Goal: Transaction & Acquisition: Obtain resource

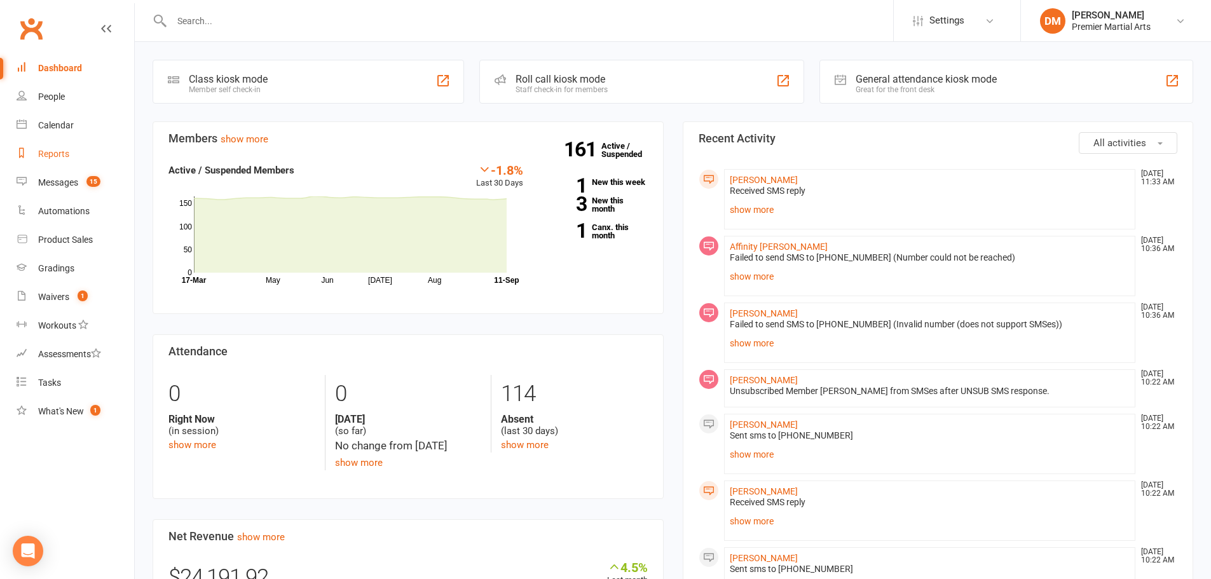
click at [76, 158] on link "Reports" at bounding box center [76, 154] width 118 height 29
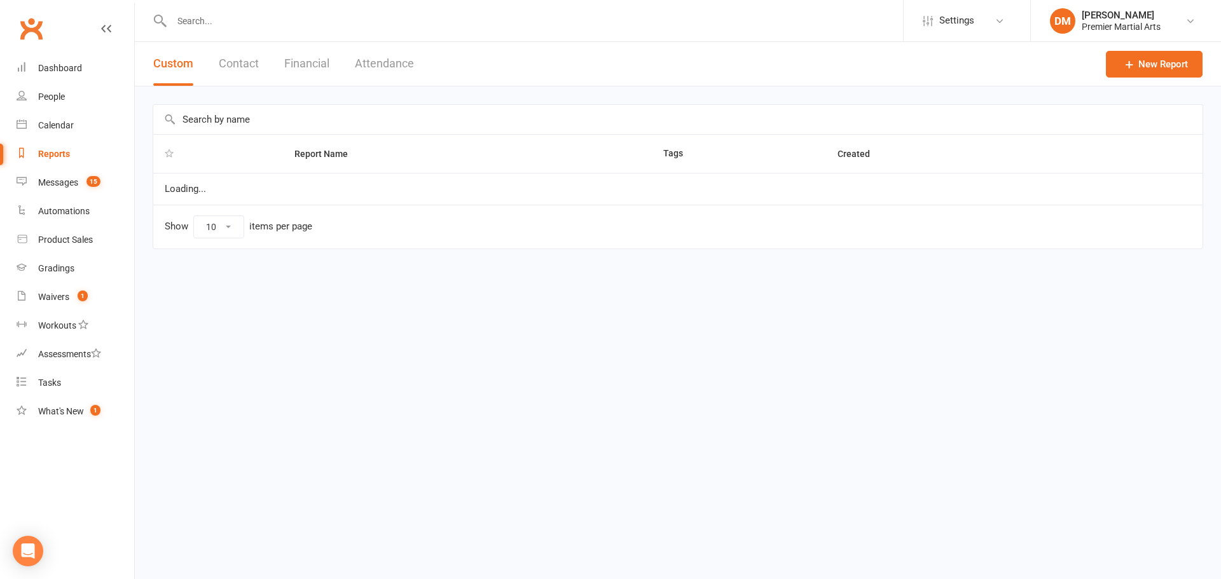
select select "100"
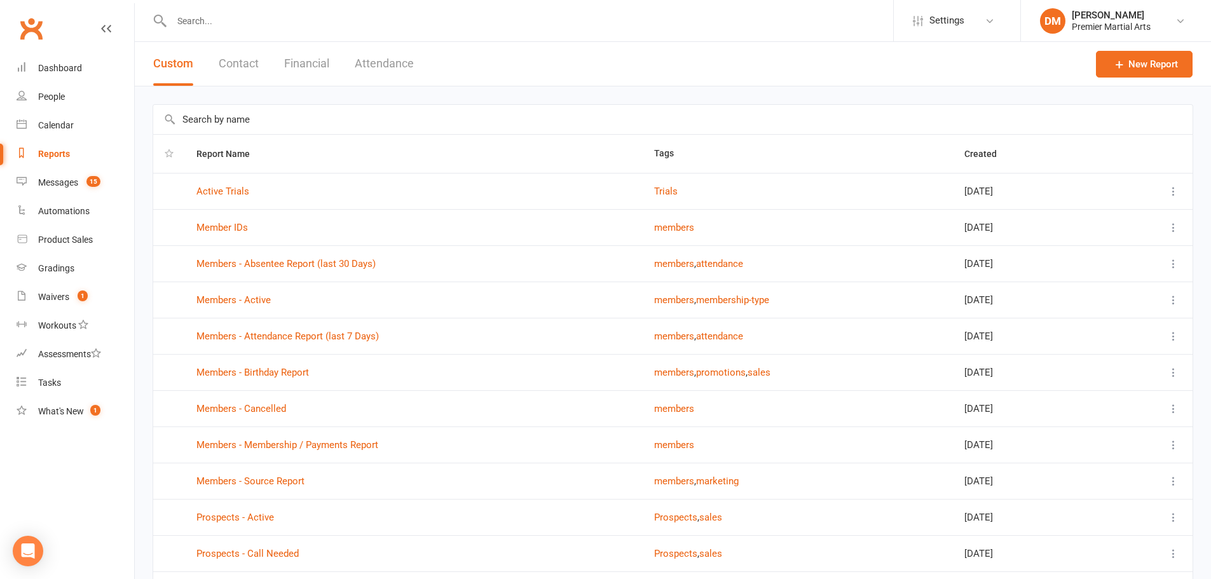
click at [312, 65] on button "Financial" at bounding box center [306, 64] width 45 height 44
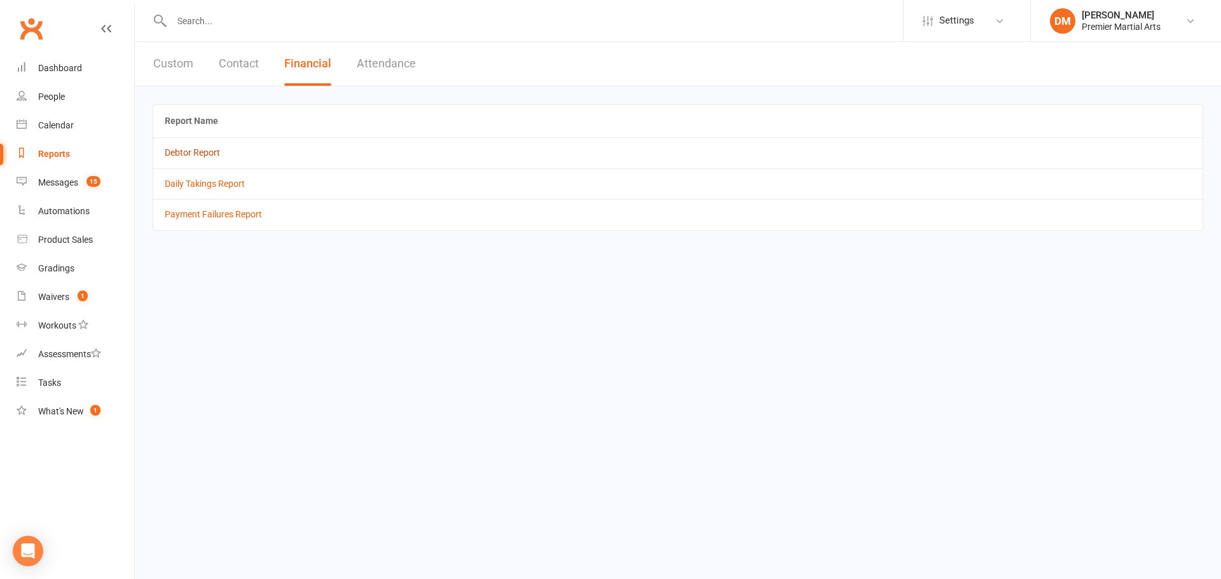
click at [218, 153] on link "Debtor Report" at bounding box center [192, 153] width 55 height 10
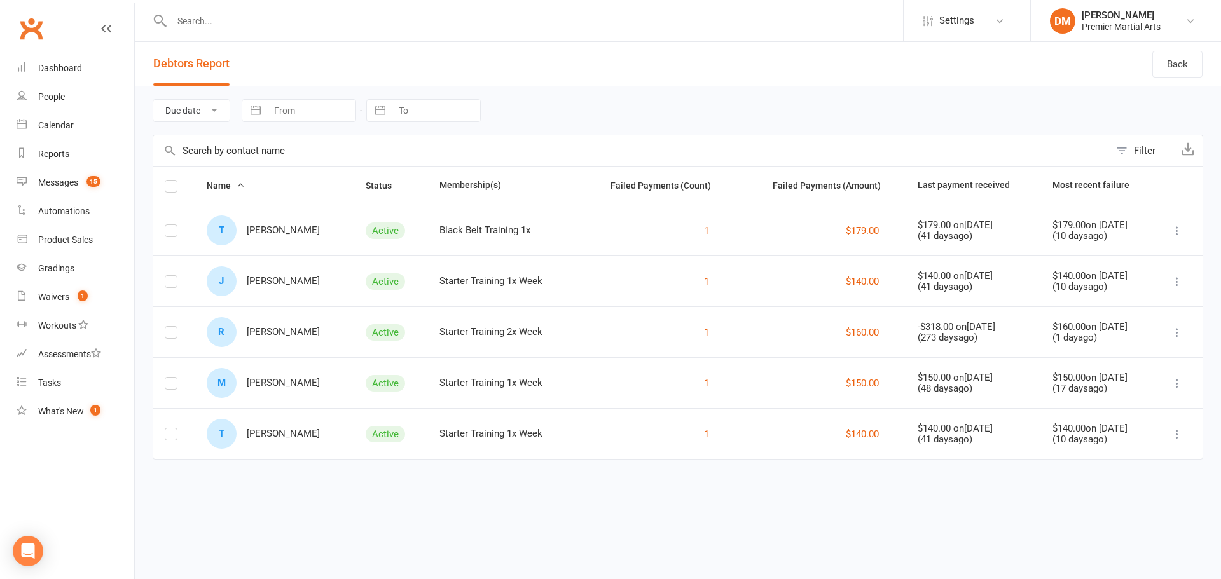
click at [108, 26] on icon at bounding box center [106, 29] width 10 height 10
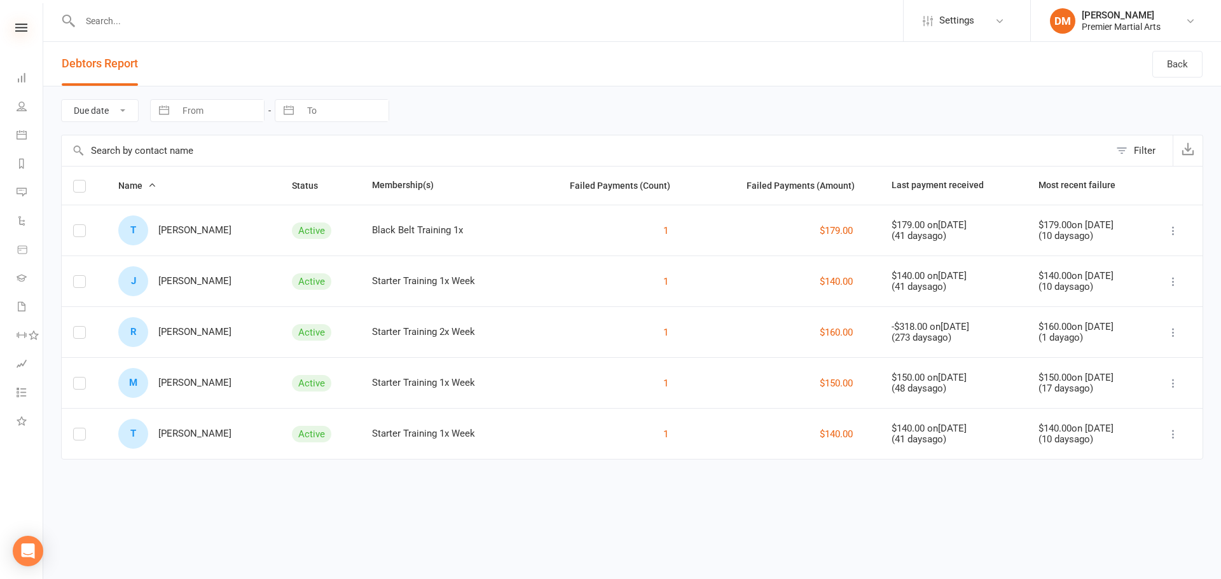
click at [24, 25] on icon at bounding box center [21, 28] width 12 height 8
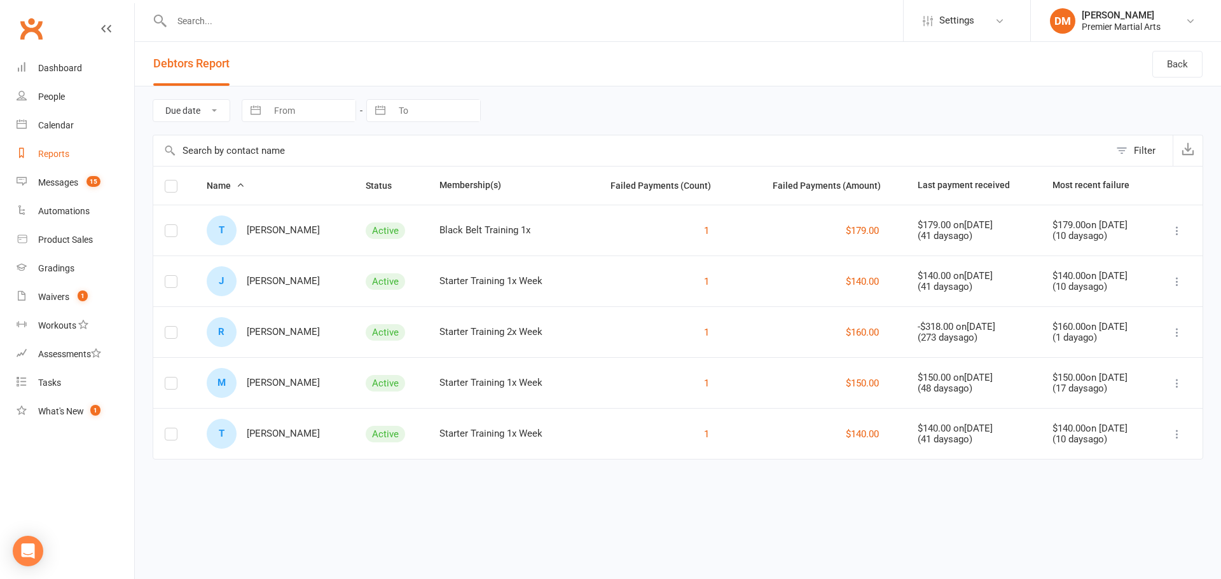
click at [69, 156] on div "Reports" at bounding box center [53, 154] width 31 height 10
select select "100"
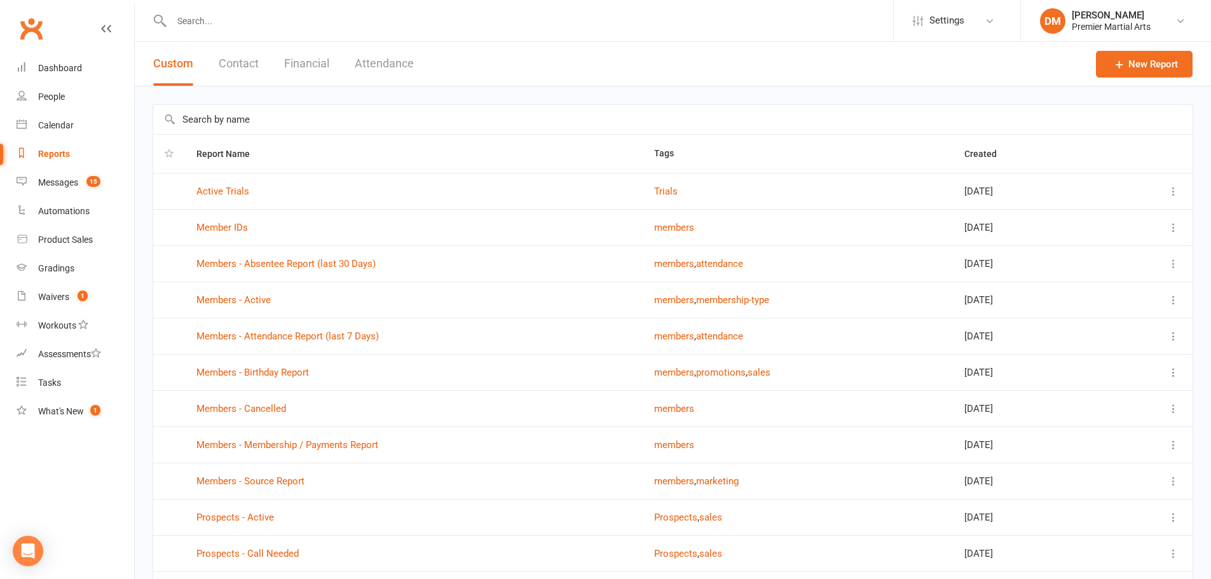
click at [299, 62] on button "Financial" at bounding box center [306, 64] width 45 height 44
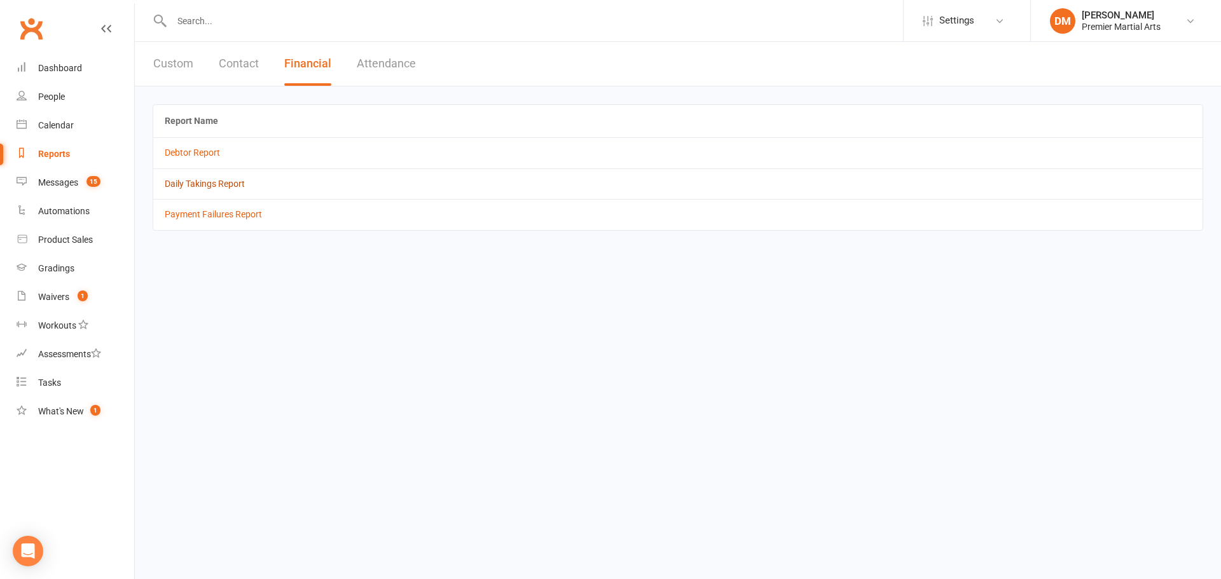
click at [238, 188] on link "Daily Takings Report" at bounding box center [205, 184] width 80 height 10
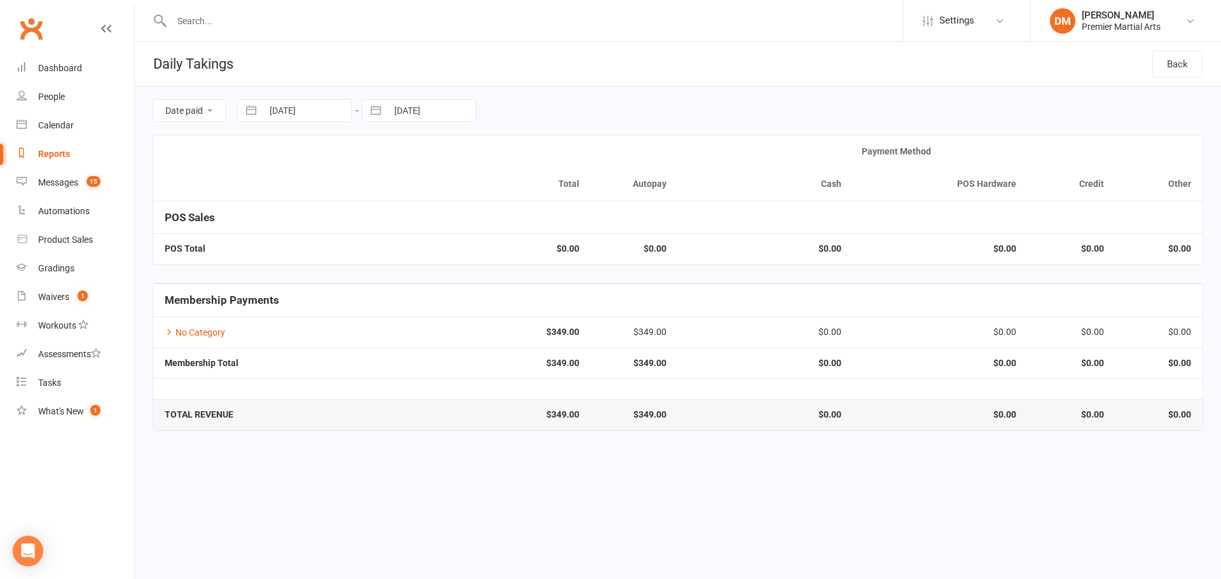
click at [338, 111] on input "[DATE]" at bounding box center [307, 111] width 88 height 22
select select "7"
select select "2025"
select select "8"
select select "2025"
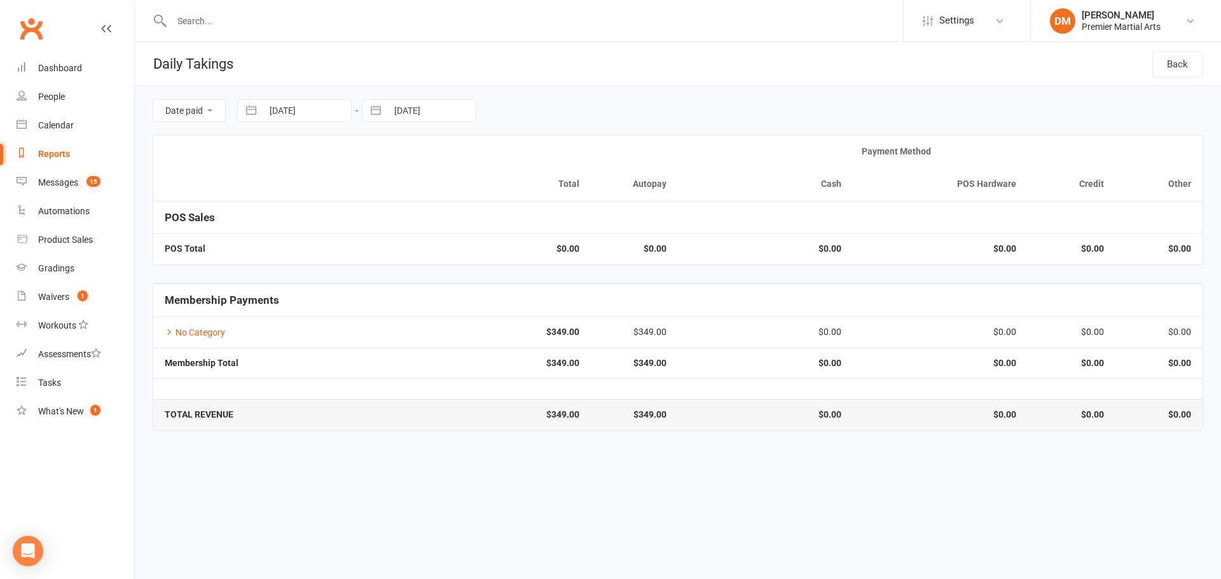
select select "9"
select select "2025"
click at [271, 163] on div "Move backward to switch to the previous month." at bounding box center [263, 163] width 25 height 21
select select "6"
select select "2025"
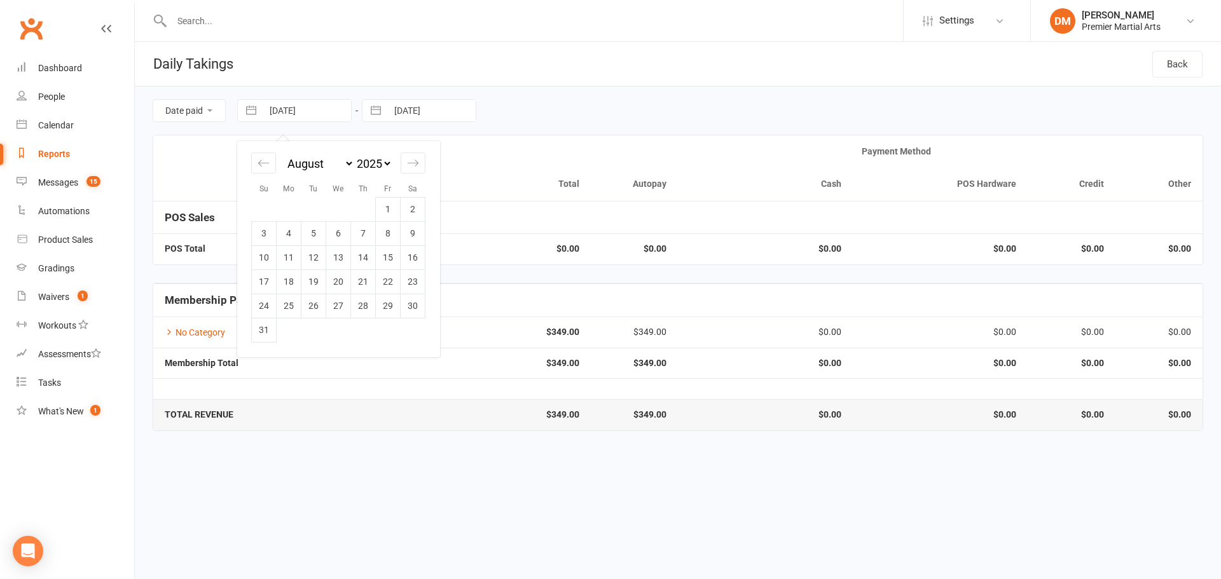
click at [382, 202] on td "1" at bounding box center [388, 209] width 25 height 24
type input "[DATE]"
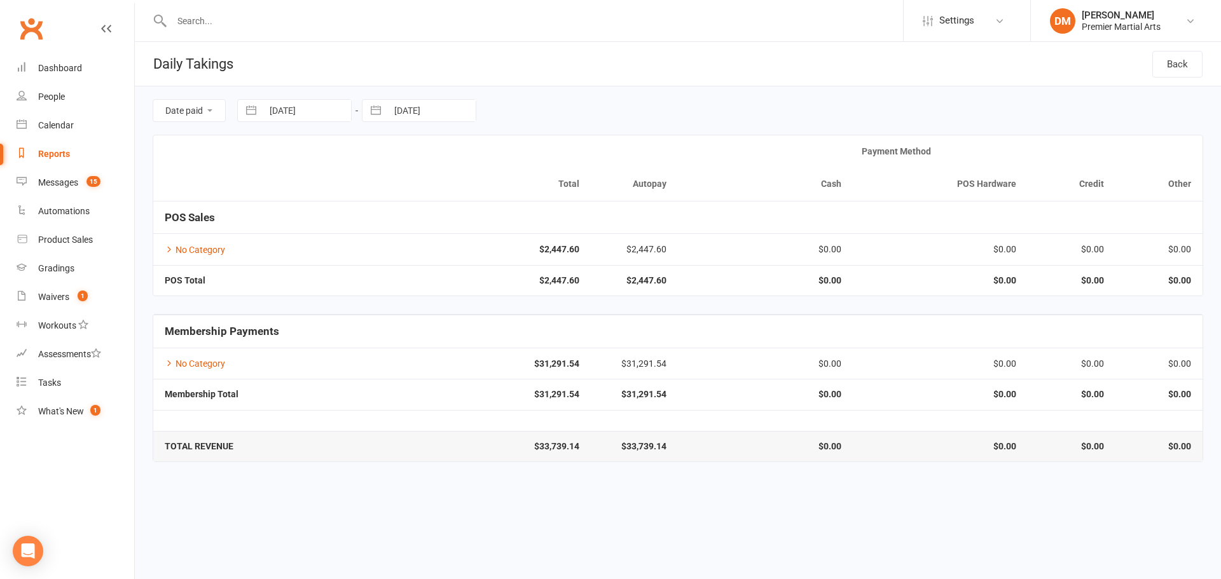
click at [451, 107] on input "[DATE]" at bounding box center [431, 111] width 88 height 22
select select "7"
select select "2025"
select select "8"
select select "2025"
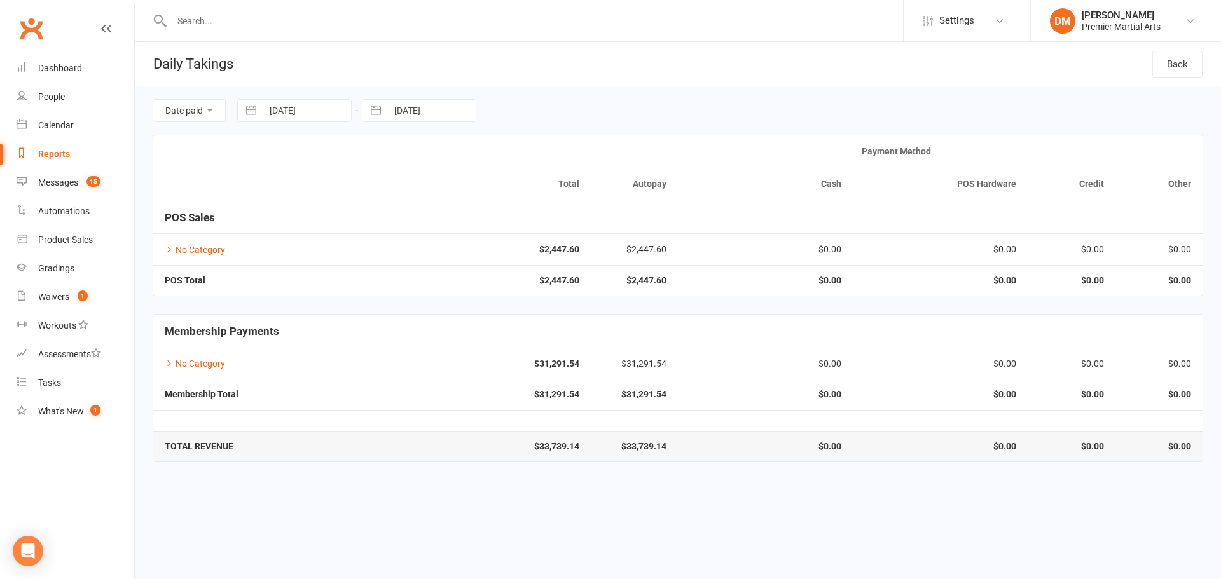
select select "9"
select select "2025"
click at [388, 163] on icon "Move backward to switch to the previous month." at bounding box center [388, 163] width 12 height 12
select select "6"
select select "2025"
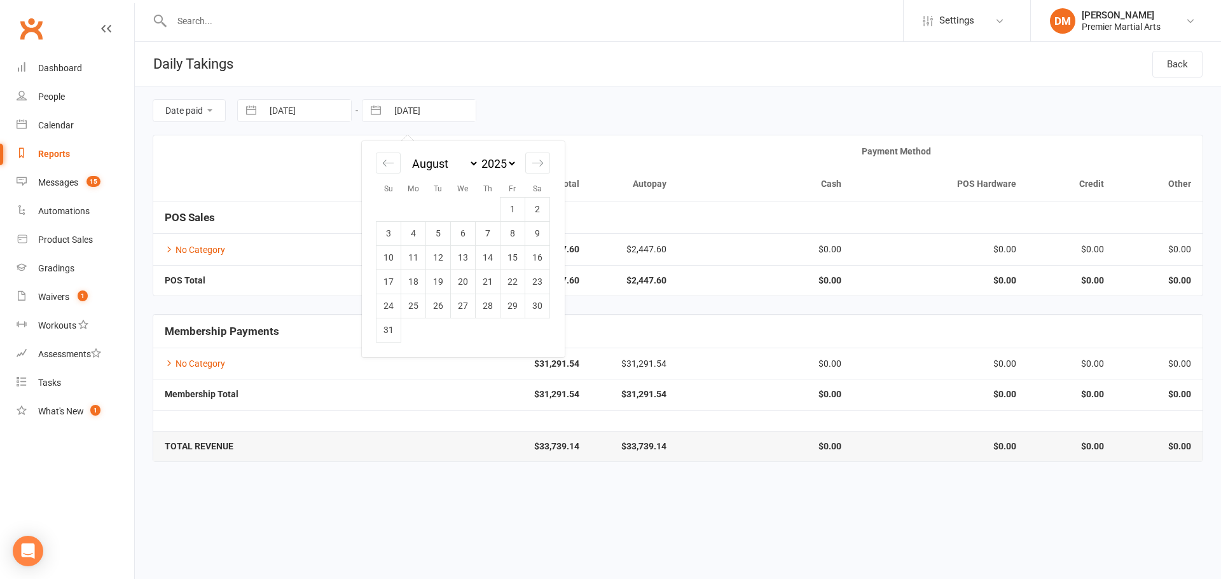
click at [392, 328] on td "31" at bounding box center [388, 330] width 25 height 24
type input "[DATE]"
click at [185, 248] on link "No Category" at bounding box center [195, 250] width 60 height 10
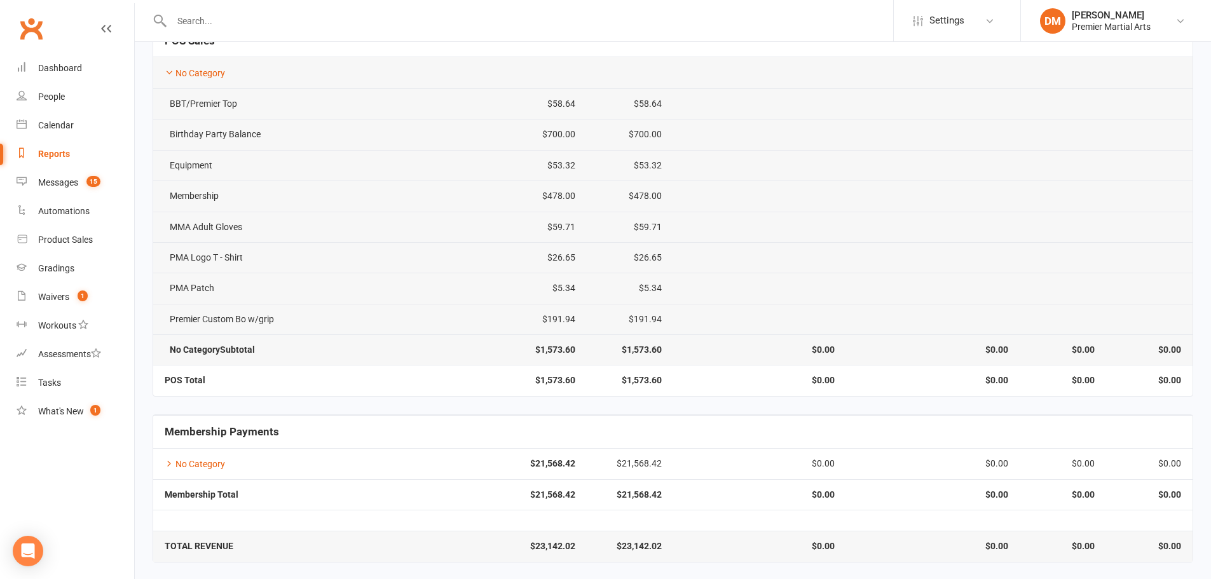
scroll to position [179, 0]
click at [176, 457] on td "No Category" at bounding box center [283, 461] width 260 height 31
click at [173, 464] on icon at bounding box center [169, 461] width 9 height 9
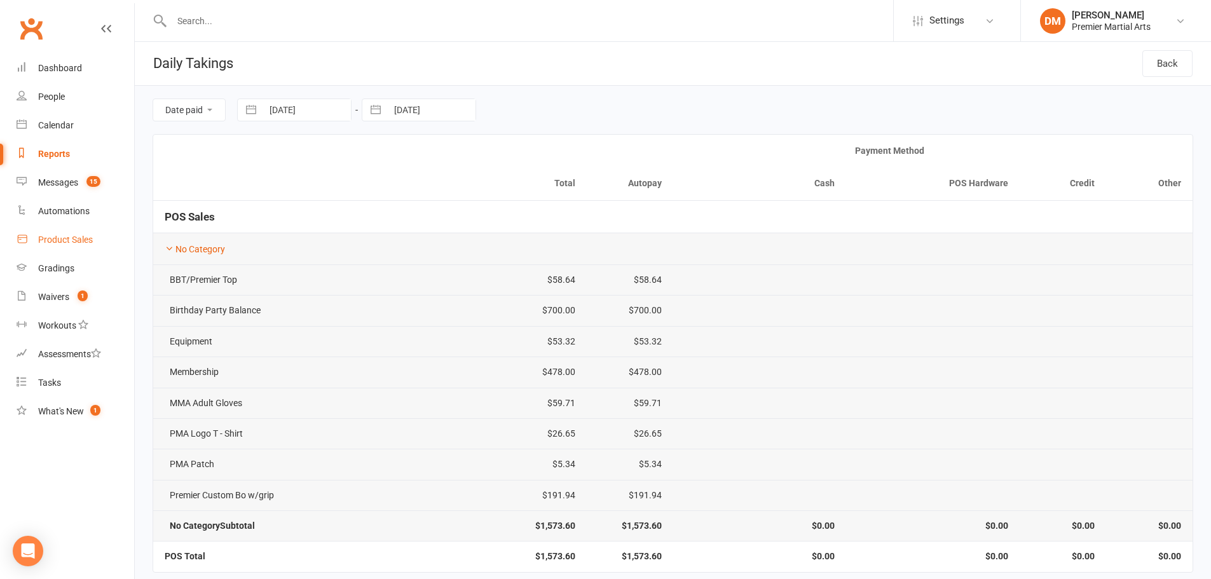
scroll to position [0, 0]
click at [81, 245] on div "Product Sales" at bounding box center [65, 240] width 55 height 10
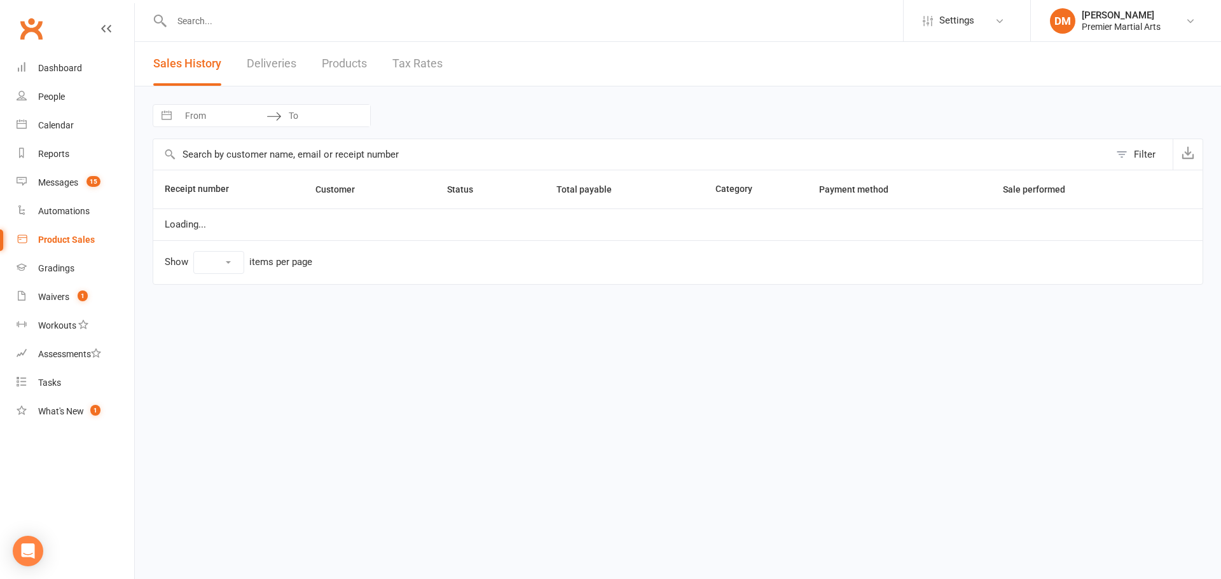
select select "100"
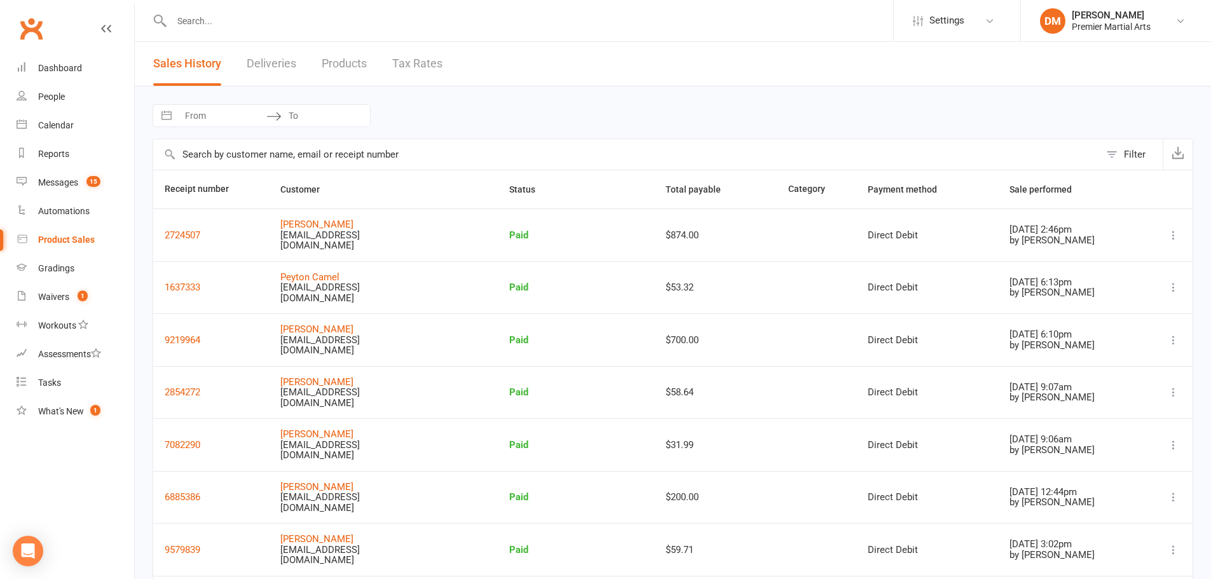
click at [358, 63] on link "Products" at bounding box center [344, 64] width 45 height 44
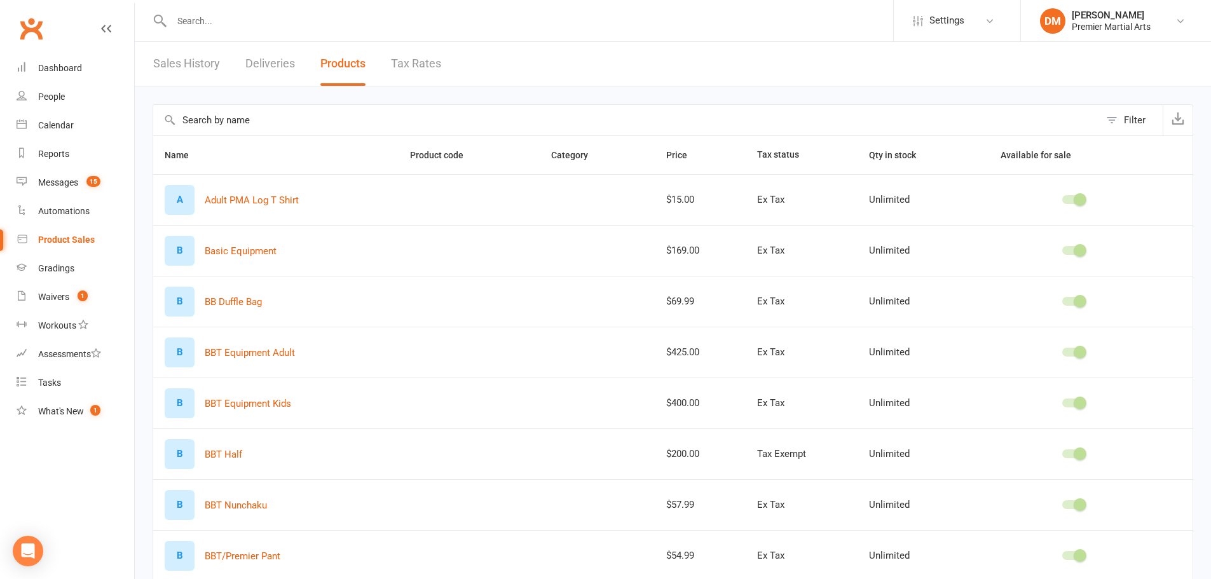
click at [207, 62] on link "Sales History" at bounding box center [186, 64] width 67 height 44
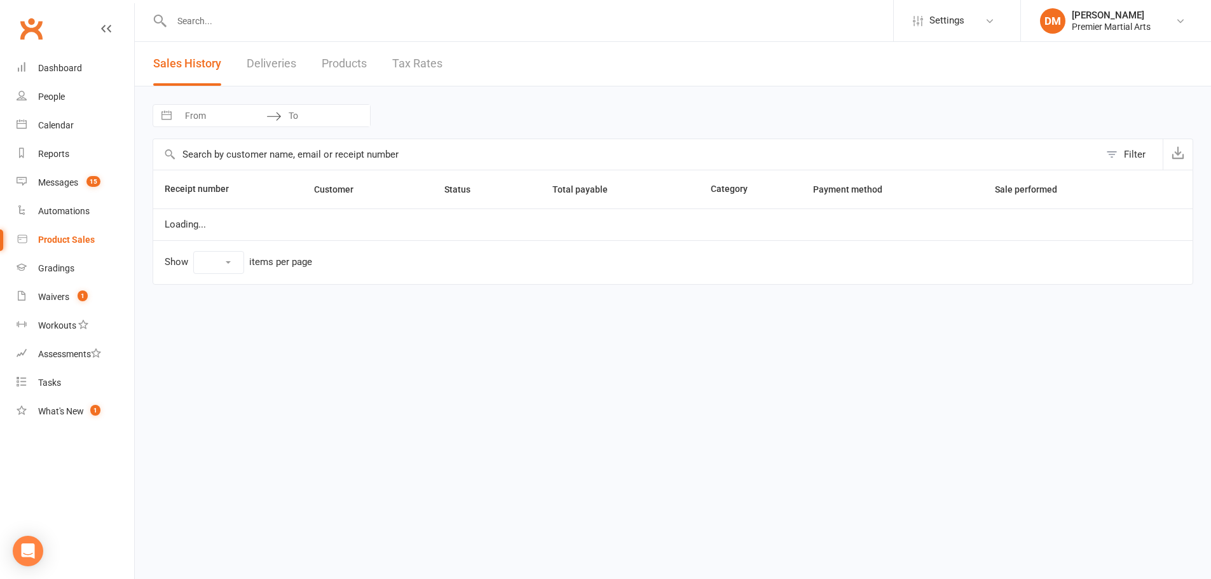
select select "100"
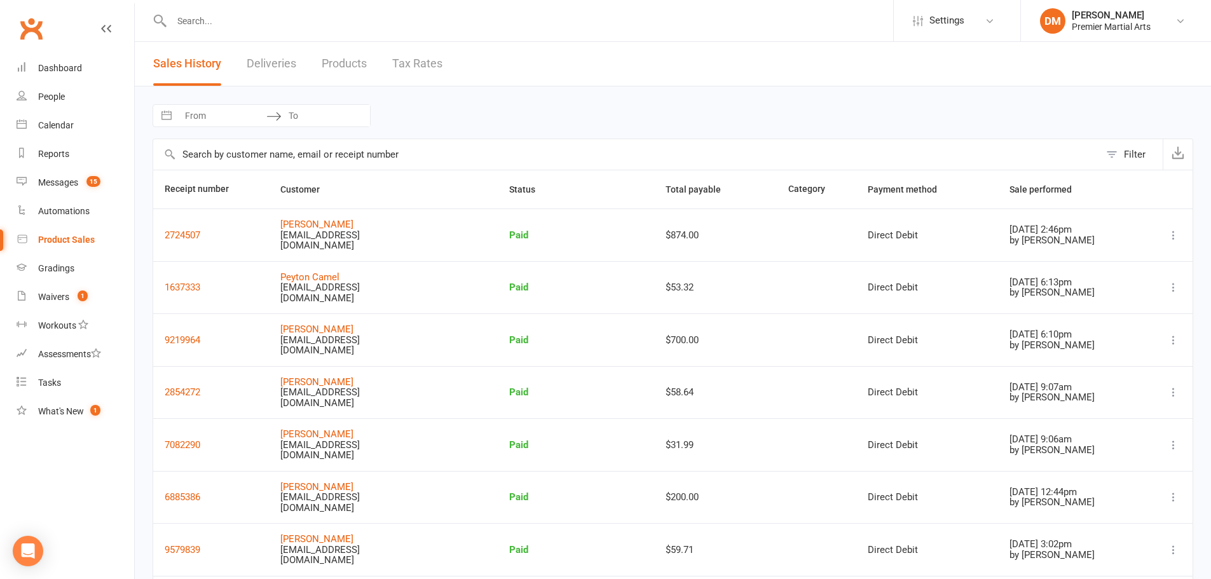
select select "7"
select select "2025"
select select "8"
select select "2025"
select select "9"
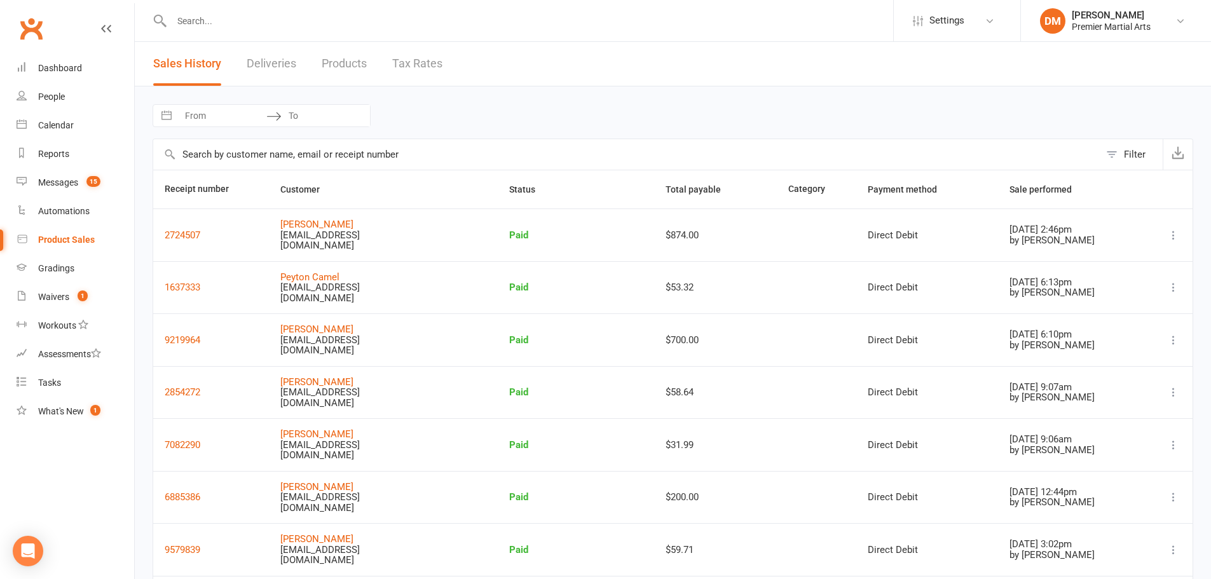
select select "2025"
select select "10"
select select "2025"
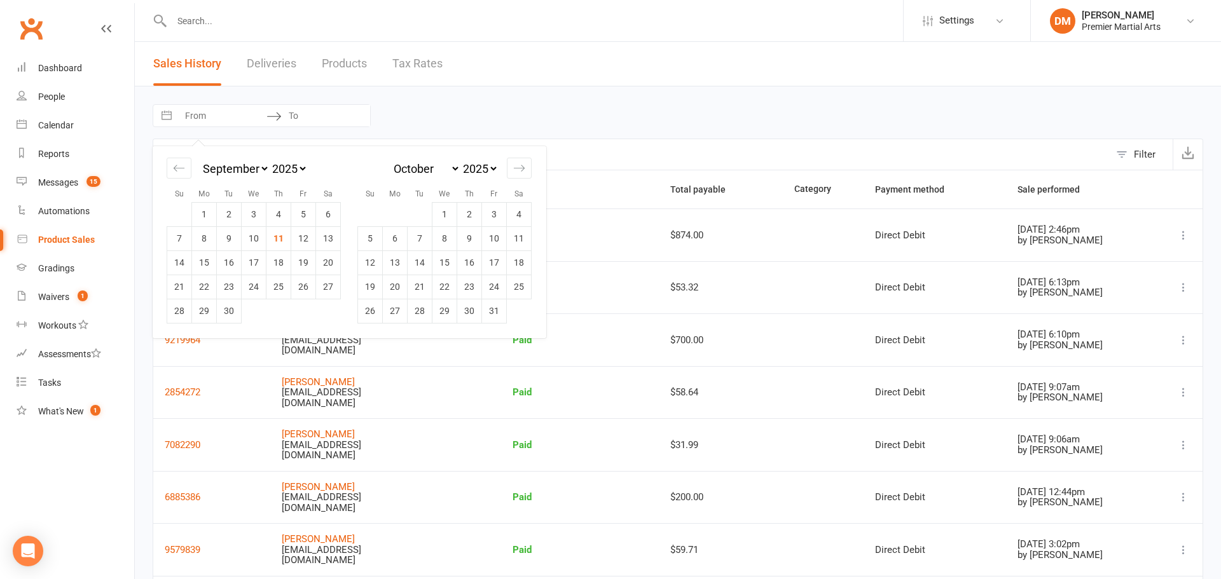
click at [237, 124] on input "From" at bounding box center [222, 116] width 88 height 22
click at [179, 173] on icon "Move backward to switch to the previous month." at bounding box center [179, 168] width 12 height 12
select select "6"
select select "2025"
click at [298, 214] on td "1" at bounding box center [303, 214] width 25 height 24
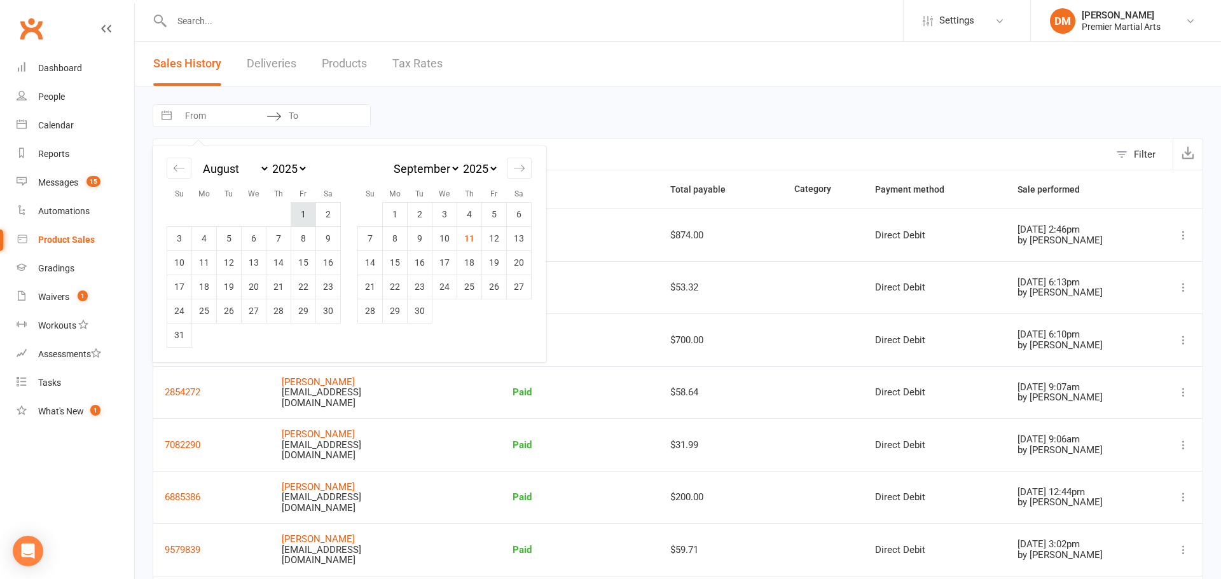
type input "[DATE]"
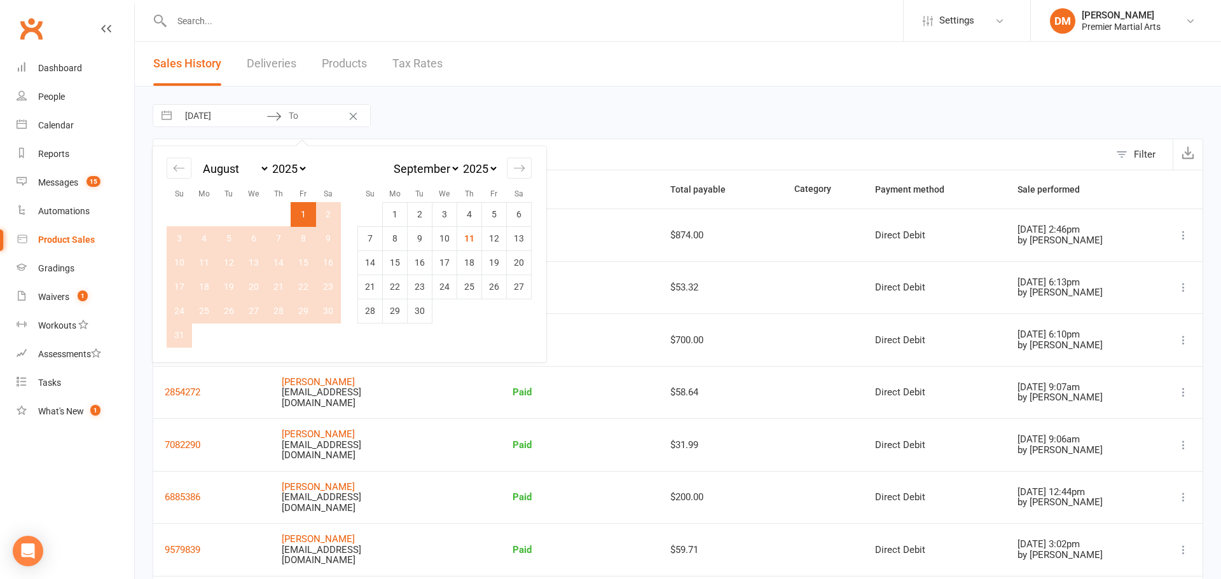
click at [182, 335] on td "31" at bounding box center [179, 335] width 25 height 24
type input "[DATE]"
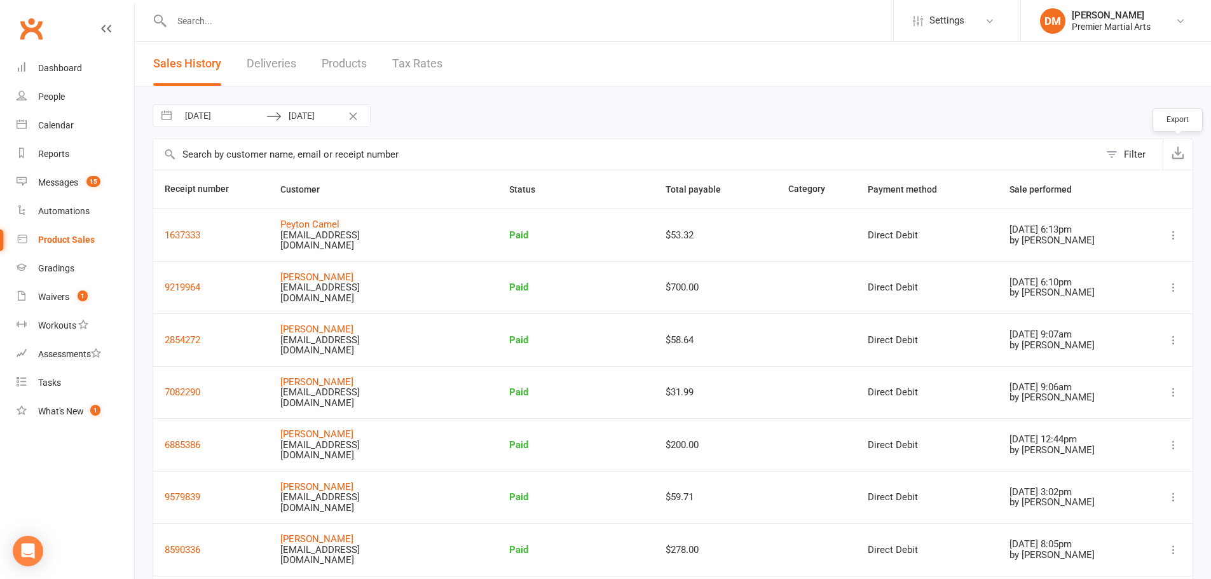
click at [1185, 154] on button "button" at bounding box center [1178, 154] width 30 height 31
drag, startPoint x: 593, startPoint y: 100, endPoint x: 565, endPoint y: 100, distance: 28.0
click at [593, 100] on div "[DATE] Navigate forward to interact with the calendar and select a date. Press …" at bounding box center [673, 388] width 1076 height 604
click at [60, 70] on div "Dashboard" at bounding box center [60, 68] width 44 height 10
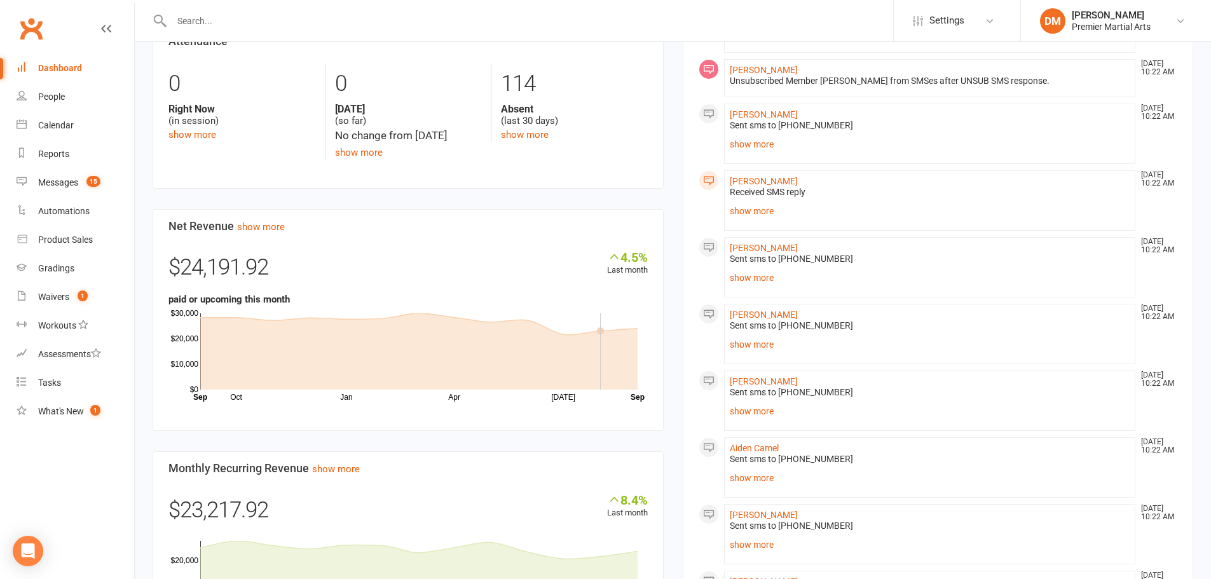
scroll to position [382, 0]
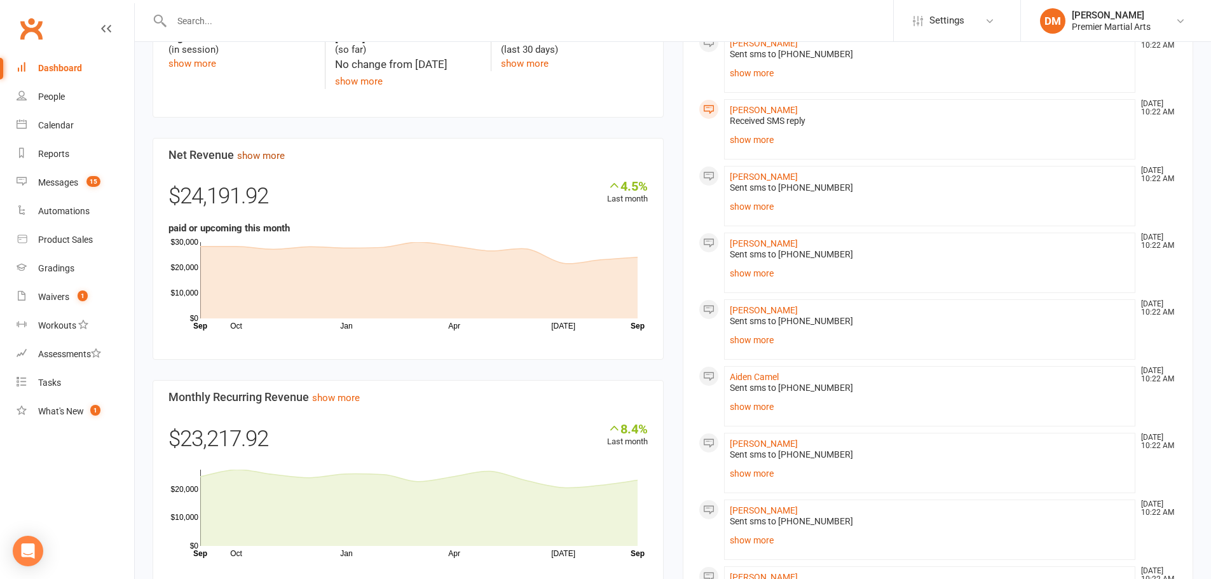
click at [259, 155] on link "show more" at bounding box center [261, 155] width 48 height 11
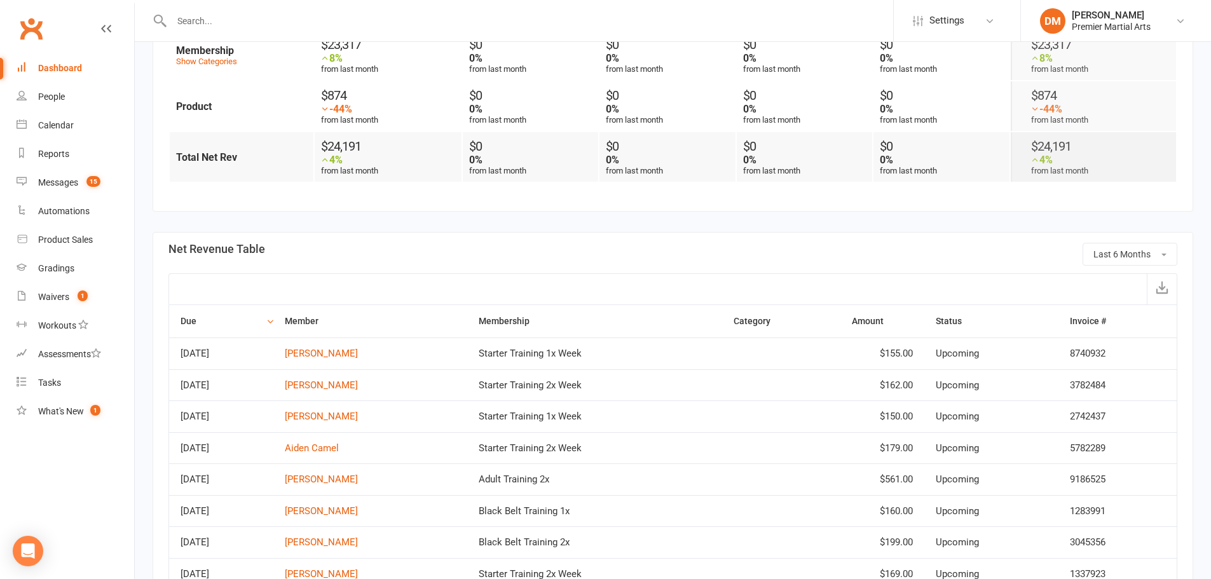
scroll to position [445, 0]
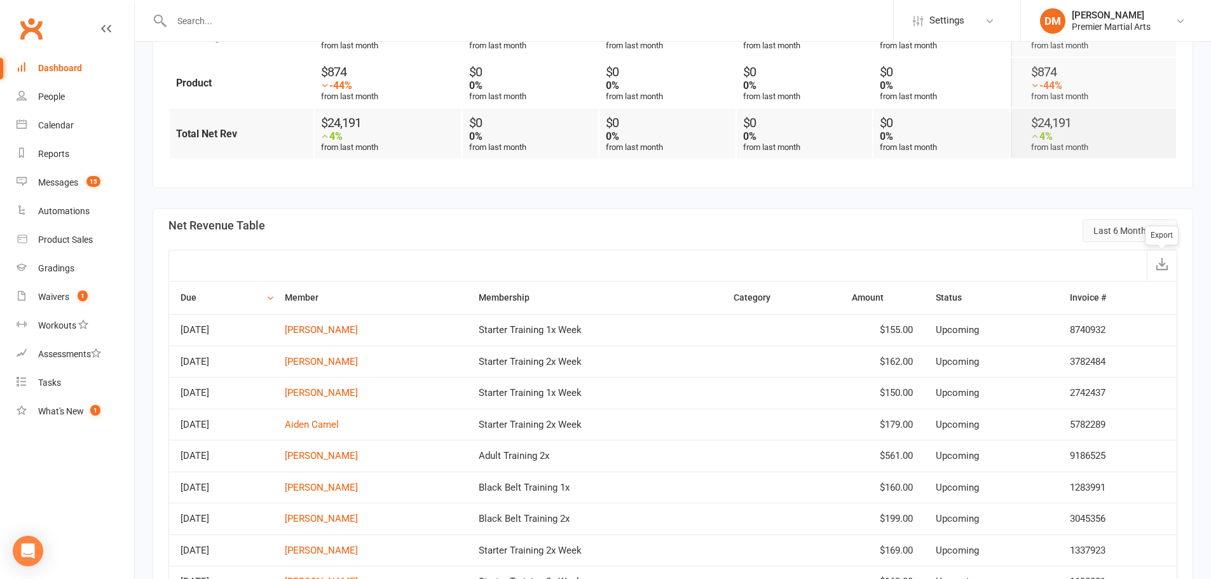
click at [1130, 233] on span "Last 6 Months" at bounding box center [1122, 231] width 57 height 10
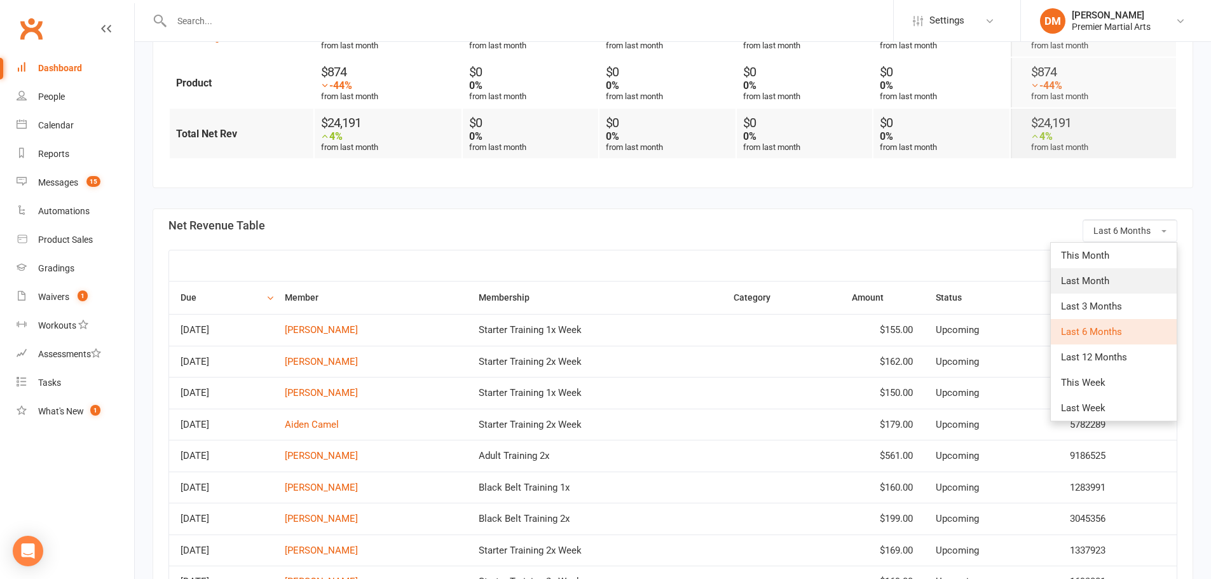
click at [1120, 272] on link "Last Month" at bounding box center [1114, 280] width 126 height 25
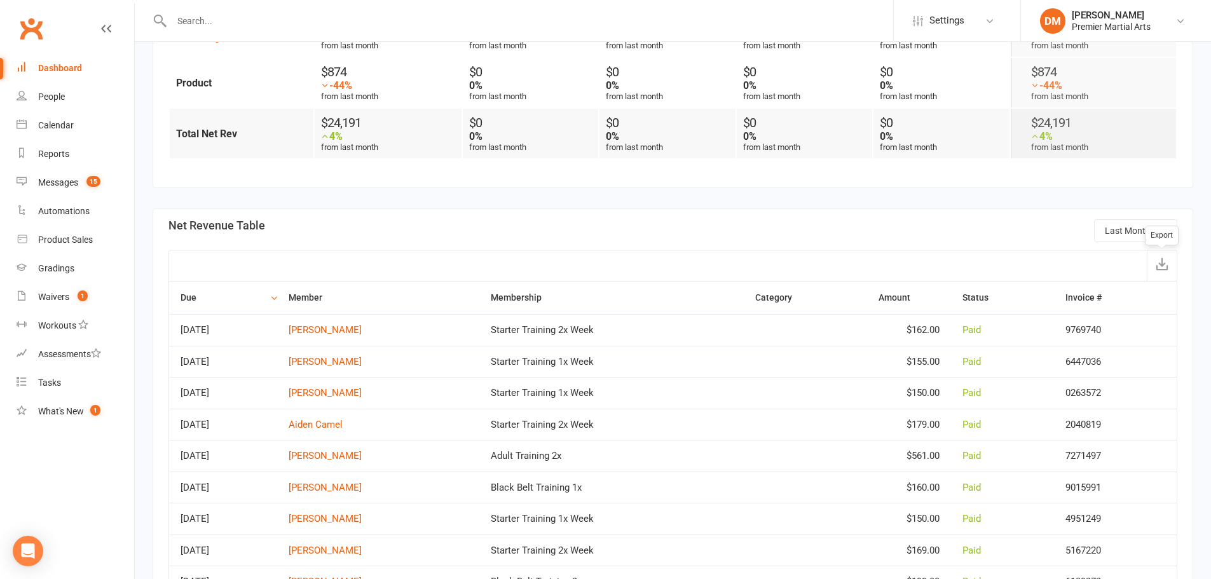
click at [1159, 263] on icon "button" at bounding box center [1162, 264] width 13 height 13
click at [960, 233] on section "Last Month Net Revenue Table Due Member Membership Category Amount Status Invoi…" at bounding box center [673, 557] width 1041 height 696
click at [1123, 10] on div "[PERSON_NAME]" at bounding box center [1111, 15] width 79 height 11
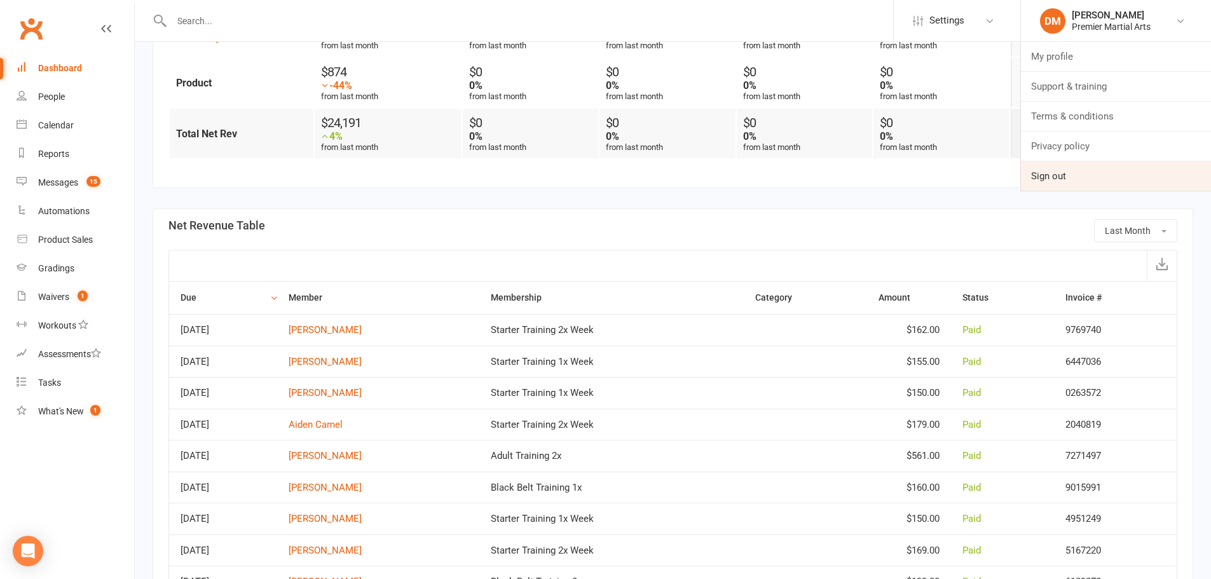
click at [1056, 179] on link "Sign out" at bounding box center [1116, 176] width 190 height 29
